Goal: Task Accomplishment & Management: Complete application form

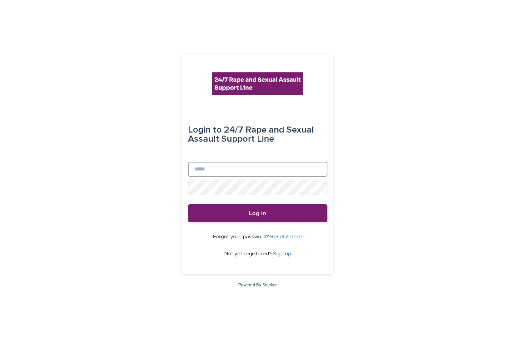
drag, startPoint x: 274, startPoint y: 166, endPoint x: 268, endPoint y: 173, distance: 8.9
click at [274, 167] on input "Email" at bounding box center [258, 169] width 140 height 15
type input "**********"
click at [188, 204] on button "Log in" at bounding box center [258, 213] width 140 height 18
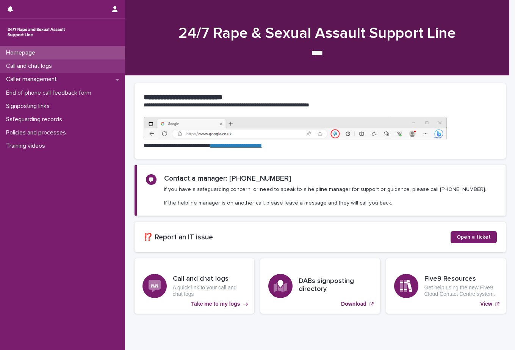
click at [84, 72] on div "Call and chat logs" at bounding box center [62, 66] width 125 height 13
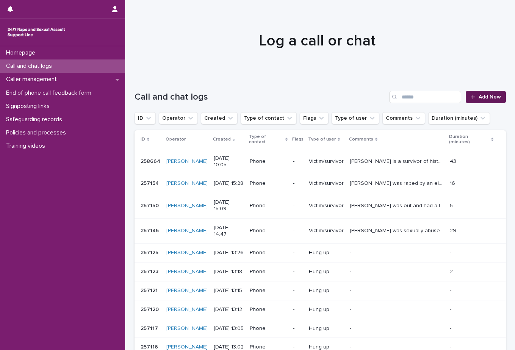
click at [479, 97] on span "Add New" at bounding box center [490, 96] width 22 height 5
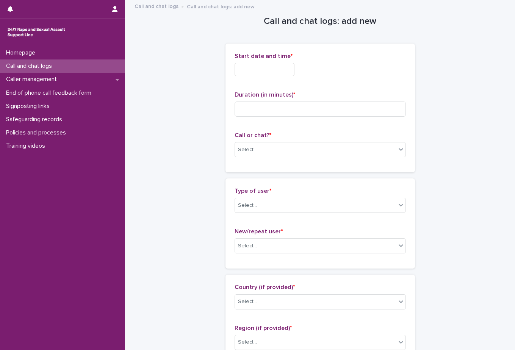
click at [295, 70] on input "text" at bounding box center [265, 69] width 60 height 13
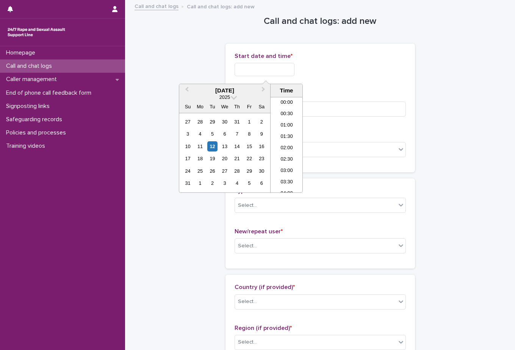
scroll to position [209, 0]
click at [292, 129] on li "10:30" at bounding box center [287, 133] width 32 height 11
type input "**********"
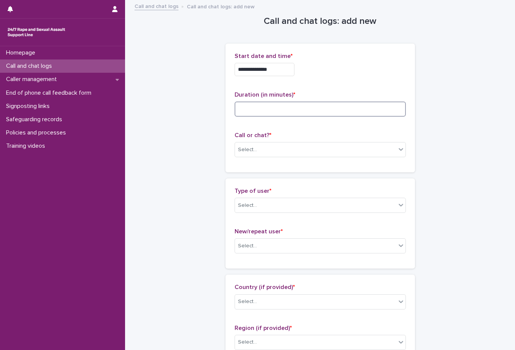
click at [286, 113] on input at bounding box center [320, 109] width 171 height 15
type input "**"
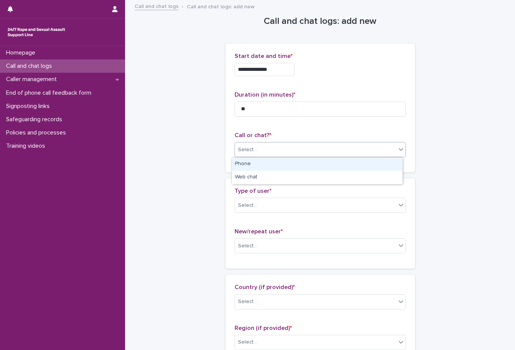
click at [247, 149] on div "Select..." at bounding box center [247, 150] width 19 height 8
click at [252, 164] on div "Phone" at bounding box center [317, 164] width 171 height 13
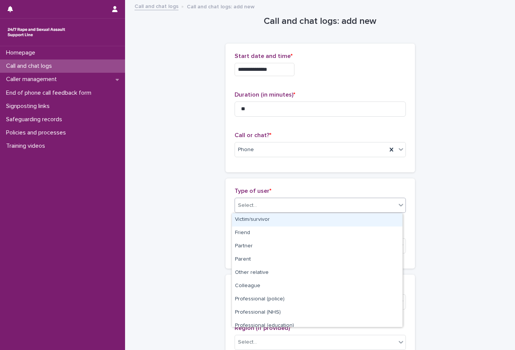
click at [250, 201] on div "Select..." at bounding box center [315, 205] width 161 height 13
click at [254, 216] on div "Victim/survivor" at bounding box center [317, 219] width 171 height 13
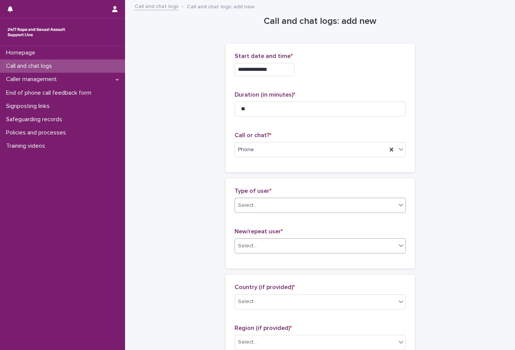
click at [251, 247] on div "Select..." at bounding box center [247, 246] width 19 height 8
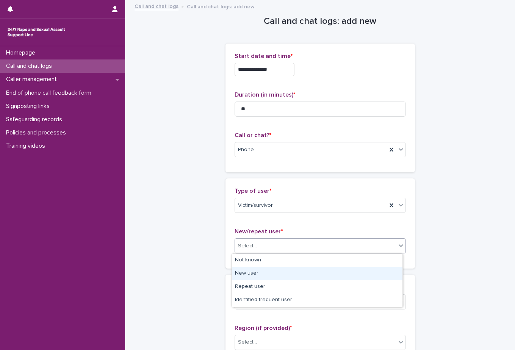
click at [264, 274] on div "New user" at bounding box center [317, 273] width 171 height 13
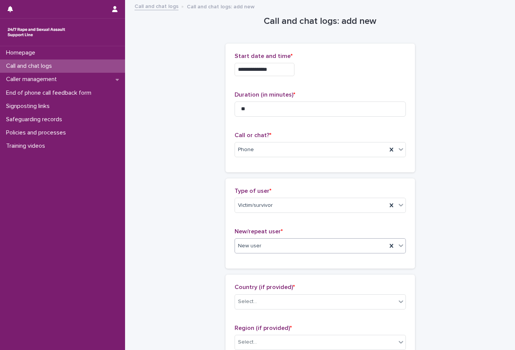
scroll to position [152, 0]
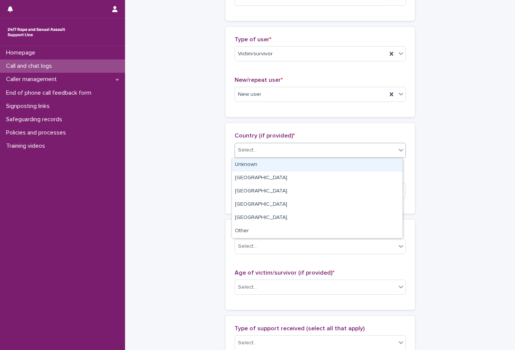
click at [250, 156] on div "Select..." at bounding box center [315, 150] width 161 height 13
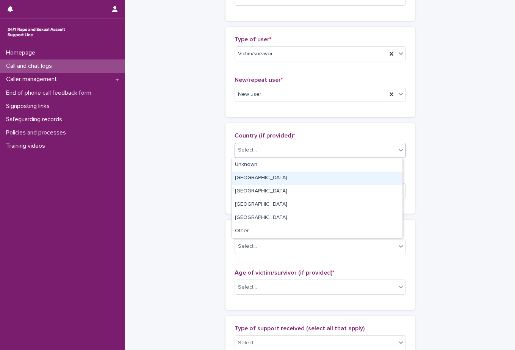
click at [252, 174] on div "[GEOGRAPHIC_DATA]" at bounding box center [317, 178] width 171 height 13
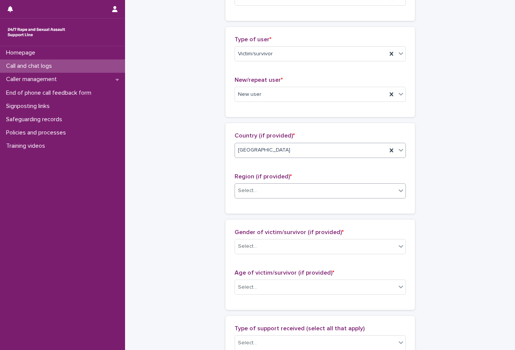
click at [253, 190] on div "Select..." at bounding box center [247, 191] width 19 height 8
click at [267, 195] on div "Select..." at bounding box center [315, 191] width 161 height 13
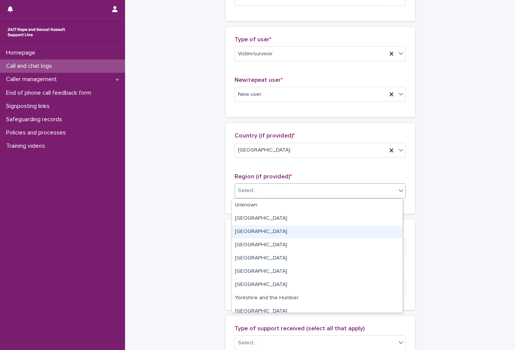
click at [276, 231] on div "[GEOGRAPHIC_DATA]" at bounding box center [317, 232] width 171 height 13
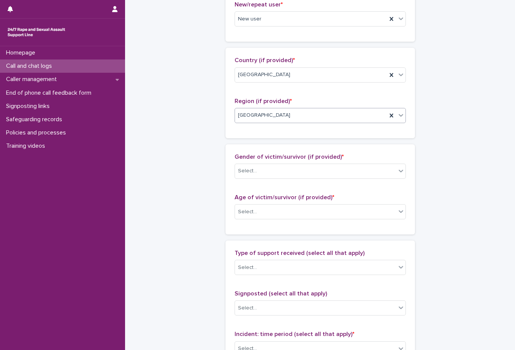
scroll to position [228, 0]
click at [263, 169] on div "Select..." at bounding box center [315, 171] width 161 height 13
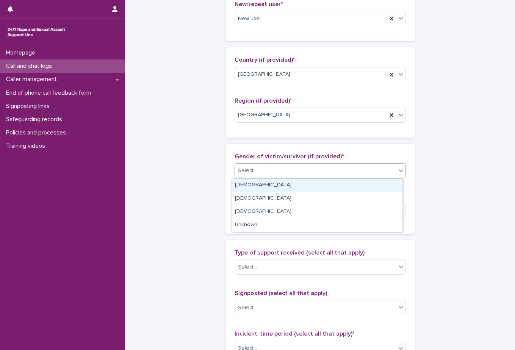
click at [257, 188] on div "[DEMOGRAPHIC_DATA]" at bounding box center [317, 185] width 171 height 13
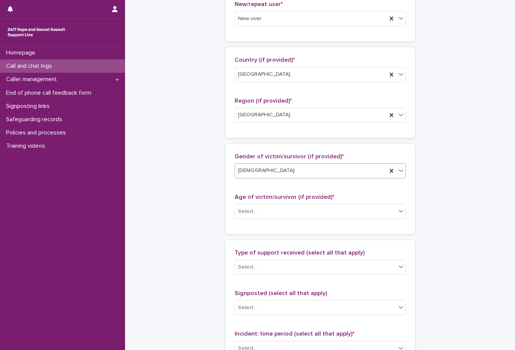
click at [264, 169] on div "[DEMOGRAPHIC_DATA]" at bounding box center [311, 171] width 152 height 13
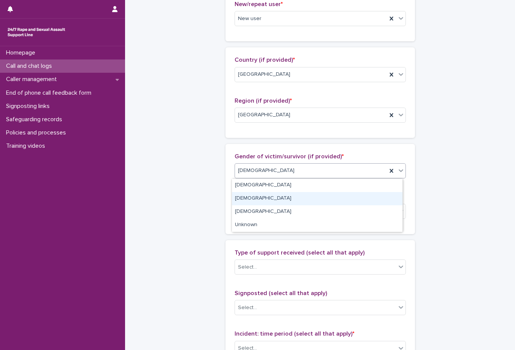
click at [262, 198] on div "[DEMOGRAPHIC_DATA]" at bounding box center [317, 198] width 171 height 13
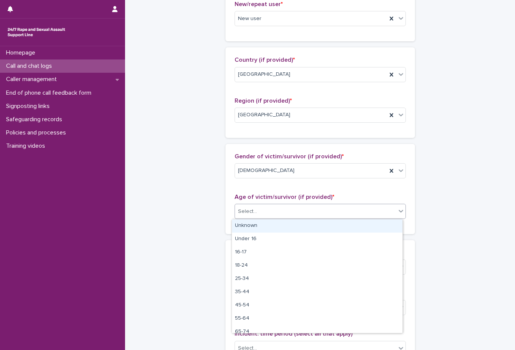
click at [261, 209] on div "Select..." at bounding box center [315, 212] width 161 height 13
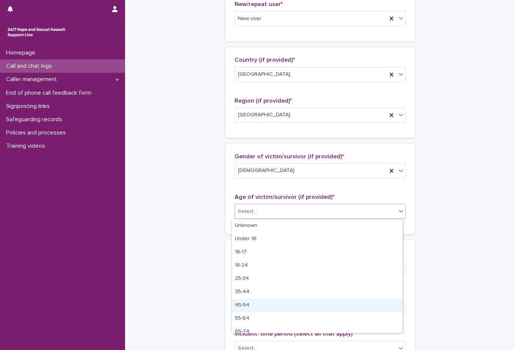
click at [258, 304] on div "45-54" at bounding box center [317, 305] width 171 height 13
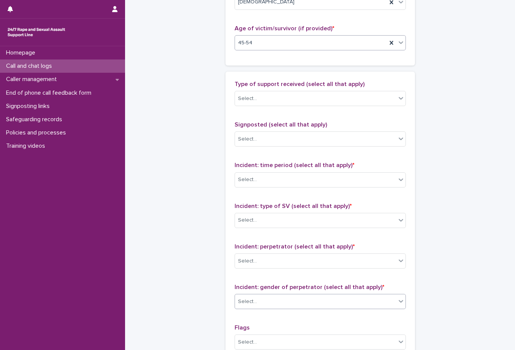
scroll to position [417, 0]
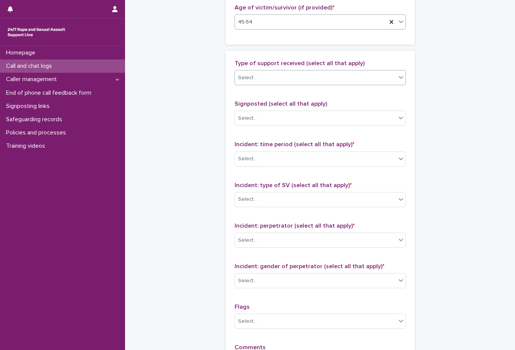
click at [260, 81] on div "Select..." at bounding box center [315, 78] width 161 height 13
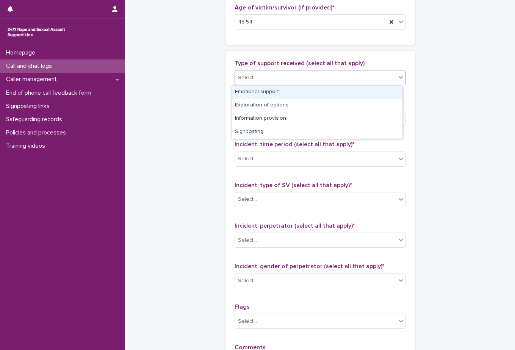
click at [270, 93] on div "Emotional support" at bounding box center [317, 92] width 171 height 13
click at [319, 77] on div "Emotional support" at bounding box center [311, 77] width 152 height 13
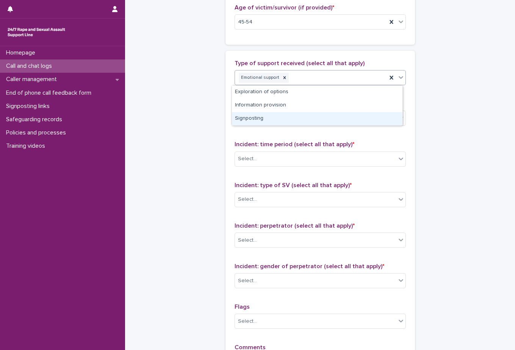
click at [299, 118] on div "Signposting" at bounding box center [317, 118] width 171 height 13
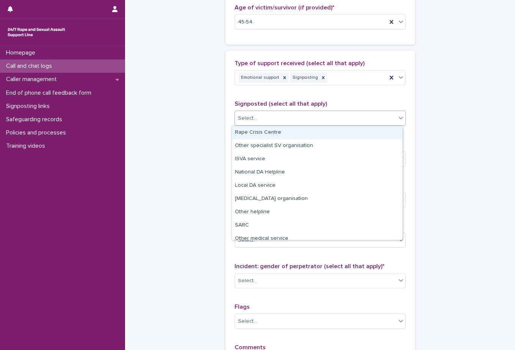
click at [300, 116] on div "Select..." at bounding box center [315, 118] width 161 height 13
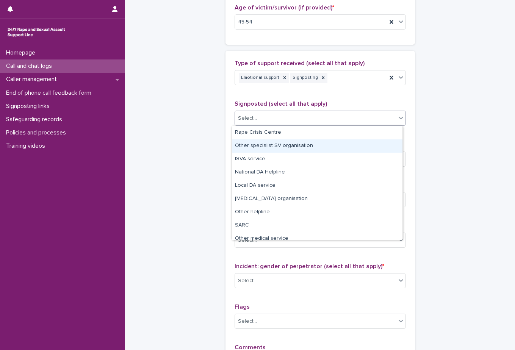
drag, startPoint x: 296, startPoint y: 138, endPoint x: 295, endPoint y: 146, distance: 7.6
click at [295, 146] on div "Other specialist SV organisation" at bounding box center [317, 146] width 171 height 13
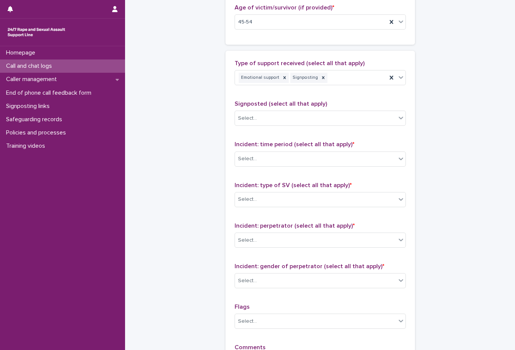
click at [295, 146] on span "Incident: time period (select all that apply) *" at bounding box center [295, 144] width 120 height 6
drag, startPoint x: 295, startPoint y: 146, endPoint x: 267, endPoint y: 133, distance: 30.9
click at [267, 133] on div "Type of support received (select all that apply) Emotional support Signposting …" at bounding box center [320, 218] width 171 height 317
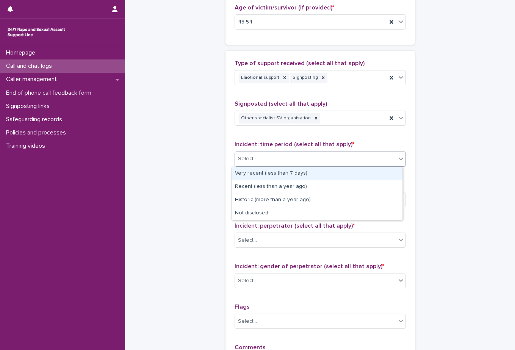
click at [270, 161] on div "Select..." at bounding box center [315, 159] width 161 height 13
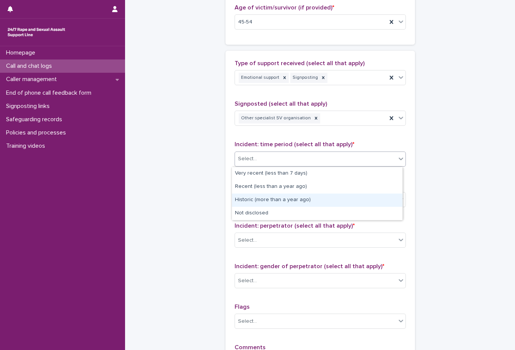
click at [269, 198] on div "Historic (more than a year ago)" at bounding box center [317, 200] width 171 height 13
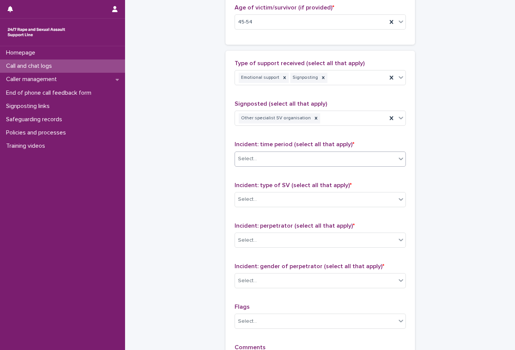
click at [273, 190] on div "Incident: type of SV (select all that apply) * Select..." at bounding box center [320, 197] width 171 height 31
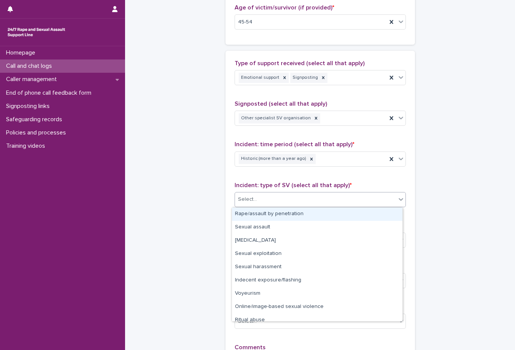
click at [273, 197] on div "Select..." at bounding box center [315, 199] width 161 height 13
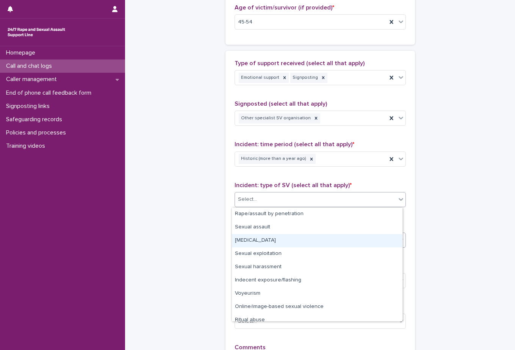
drag, startPoint x: 270, startPoint y: 234, endPoint x: 268, endPoint y: 238, distance: 4.2
click at [269, 236] on div "[MEDICAL_DATA]" at bounding box center [317, 240] width 171 height 13
click at [269, 237] on div "Select..." at bounding box center [315, 240] width 161 height 13
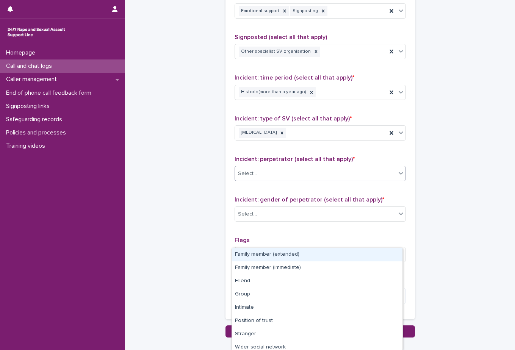
scroll to position [530, 0]
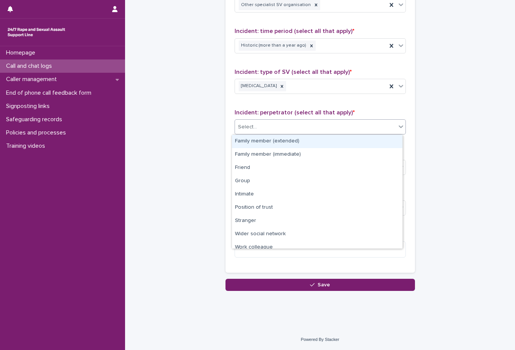
click at [248, 129] on div "Select..." at bounding box center [247, 127] width 19 height 8
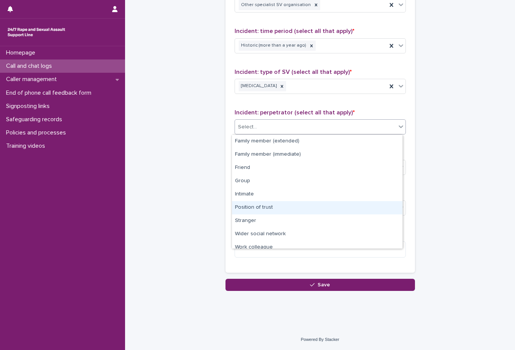
drag, startPoint x: 251, startPoint y: 143, endPoint x: 267, endPoint y: 212, distance: 70.7
click at [267, 212] on div "Position of trust" at bounding box center [317, 207] width 171 height 13
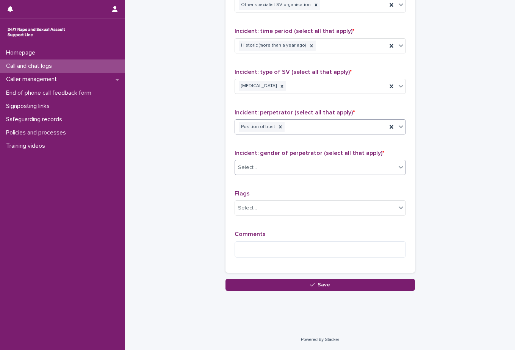
click at [266, 167] on div "Select..." at bounding box center [315, 168] width 161 height 13
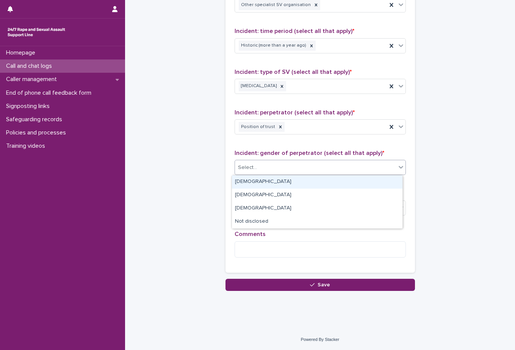
click at [323, 167] on div "Select..." at bounding box center [315, 168] width 161 height 13
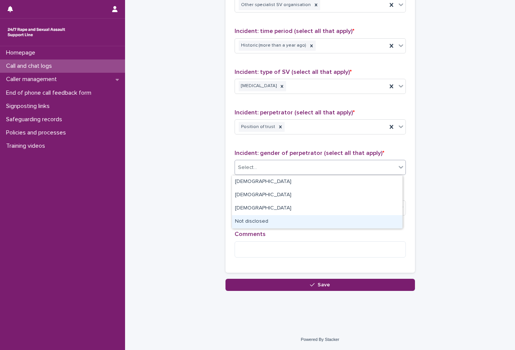
click at [259, 223] on div "Not disclosed" at bounding box center [317, 221] width 171 height 13
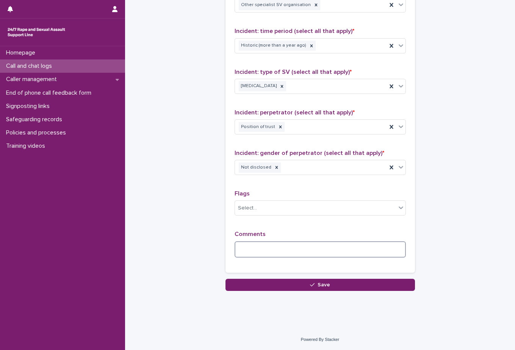
click at [257, 243] on textarea at bounding box center [320, 250] width 171 height 16
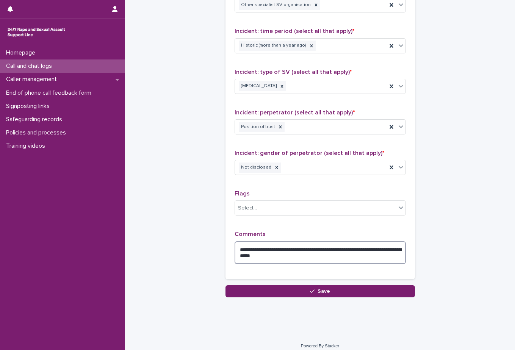
click at [349, 248] on textarea "**********" at bounding box center [320, 253] width 171 height 23
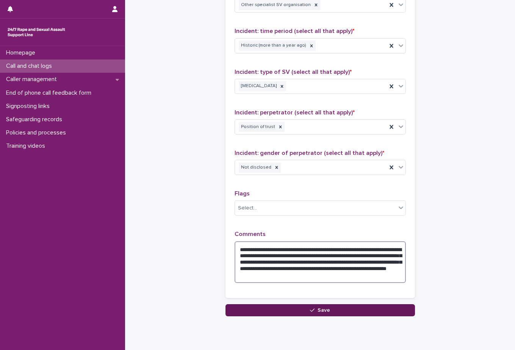
type textarea "**********"
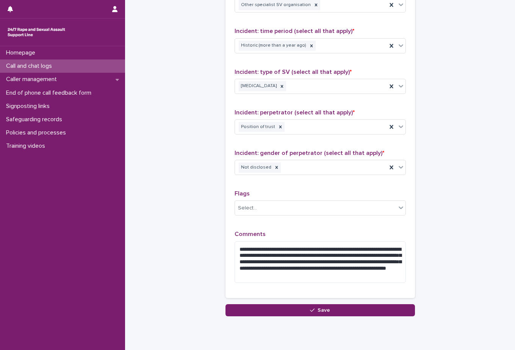
drag, startPoint x: 314, startPoint y: 308, endPoint x: 171, endPoint y: 253, distance: 152.8
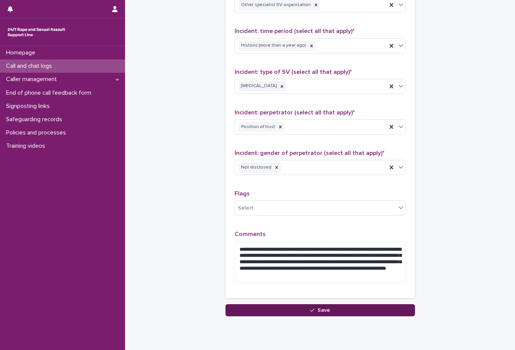
click at [318, 309] on span "Save" at bounding box center [324, 310] width 13 height 5
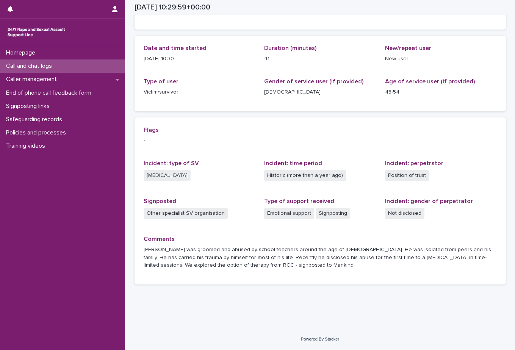
scroll to position [68, 0]
click at [60, 67] on div "Call and chat logs" at bounding box center [62, 66] width 125 height 13
